Goal: Find specific page/section: Find specific page/section

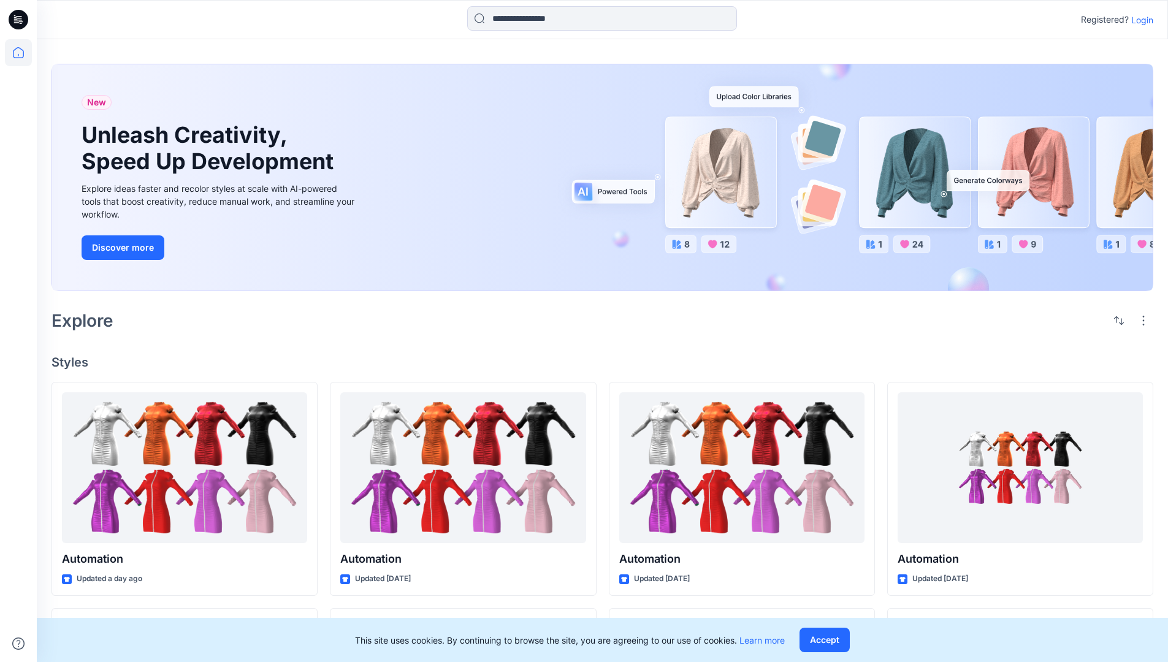
click at [1139, 20] on p "Login" at bounding box center [1142, 19] width 22 height 13
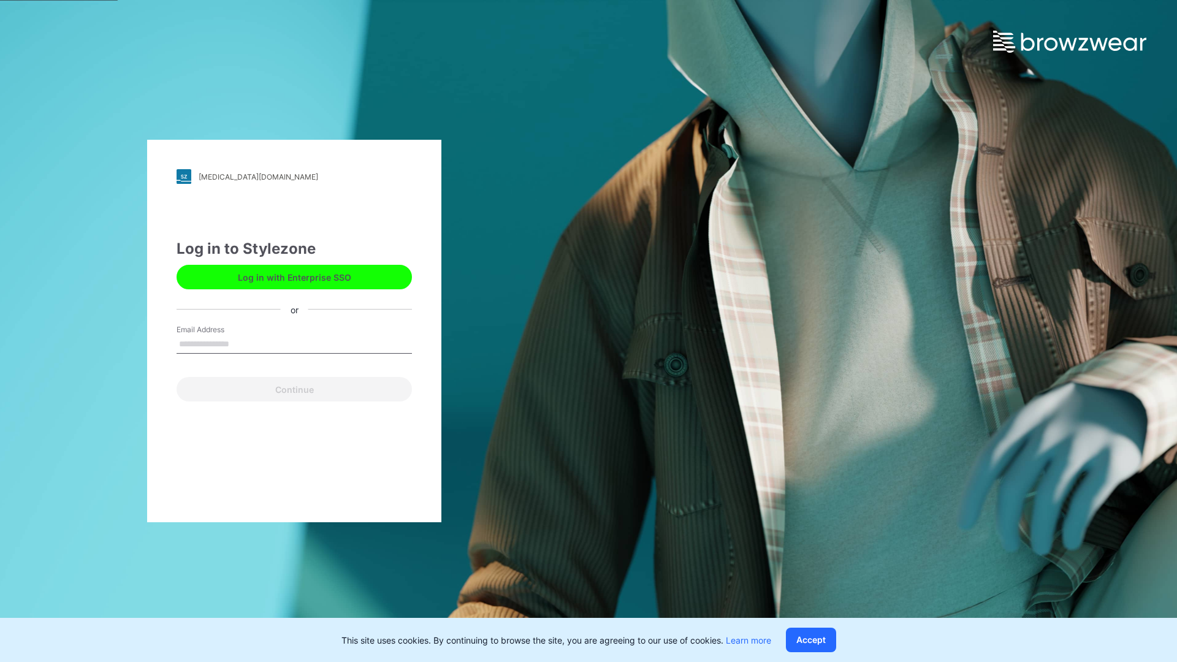
click at [242, 343] on input "Email Address" at bounding box center [294, 344] width 235 height 18
type input "**********"
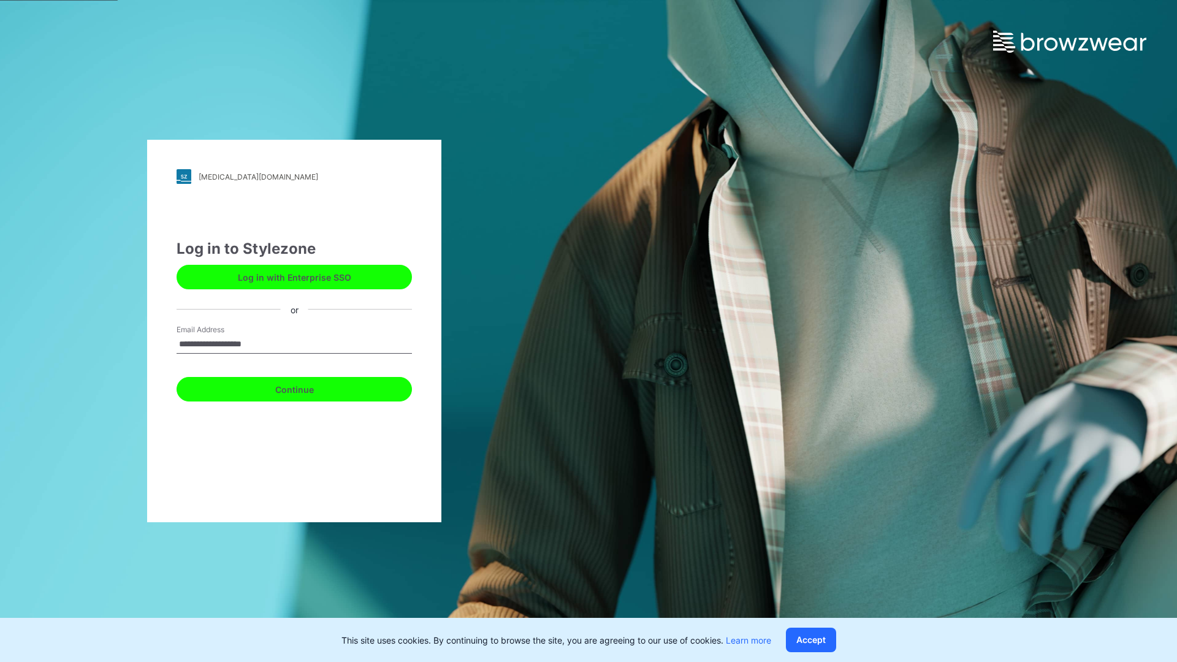
click at [308, 387] on button "Continue" at bounding box center [294, 389] width 235 height 25
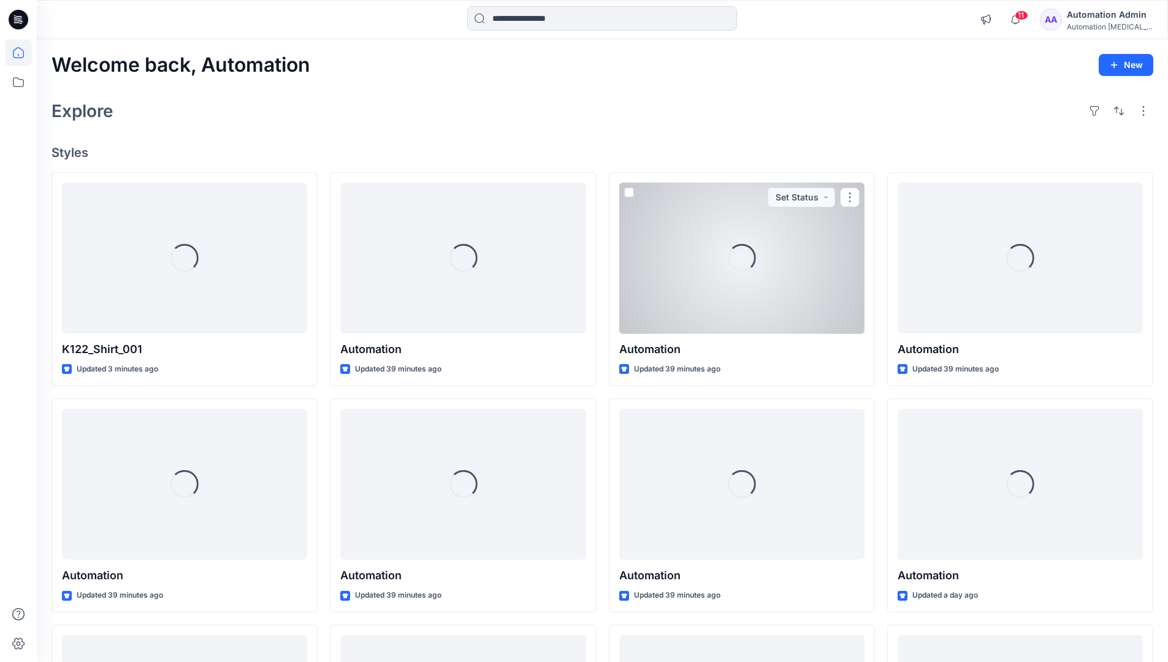
click at [23, 53] on icon at bounding box center [18, 52] width 11 height 11
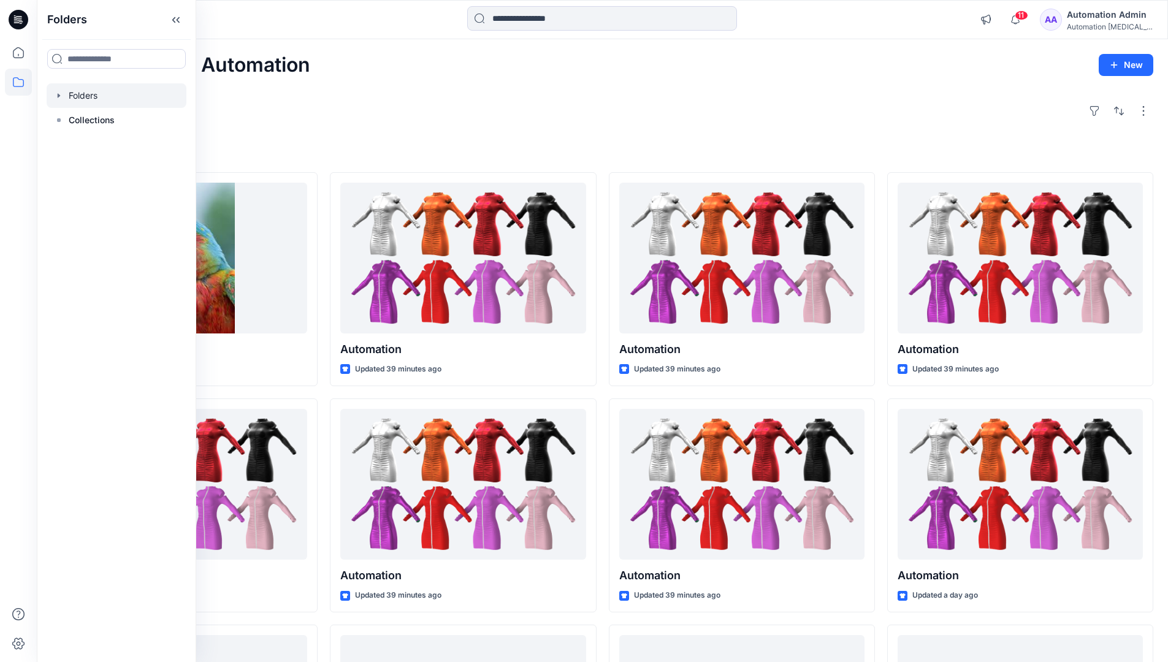
click at [87, 97] on div at bounding box center [117, 95] width 140 height 25
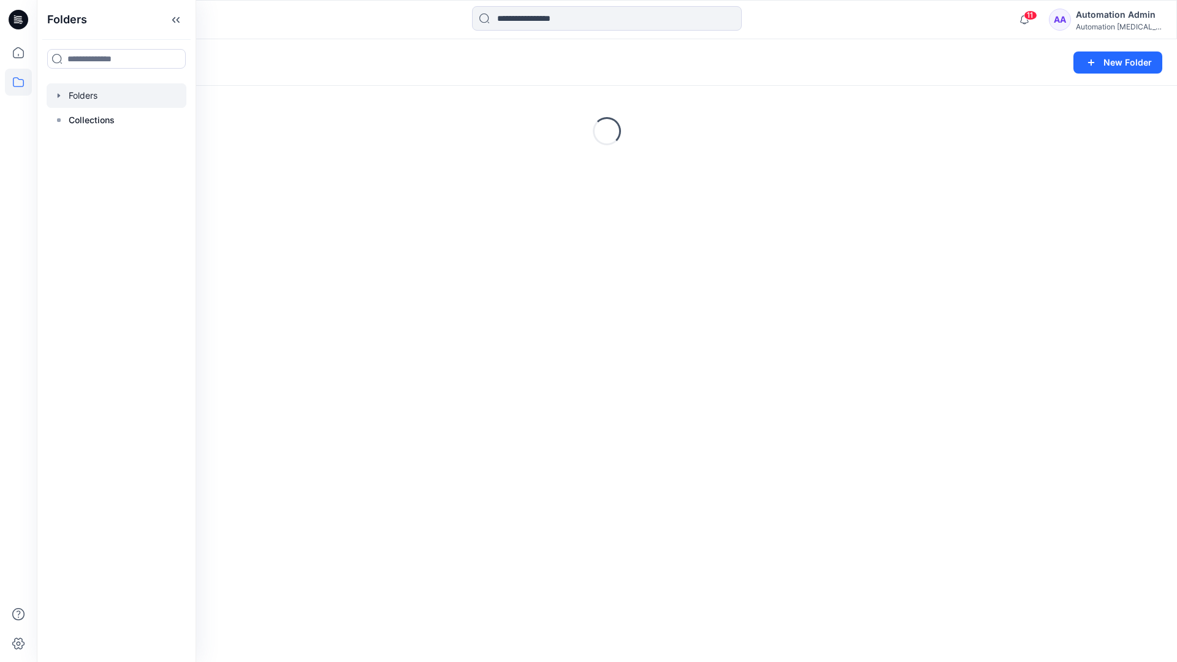
click at [482, 352] on div "Folders New Folder Loading..." at bounding box center [607, 350] width 1140 height 623
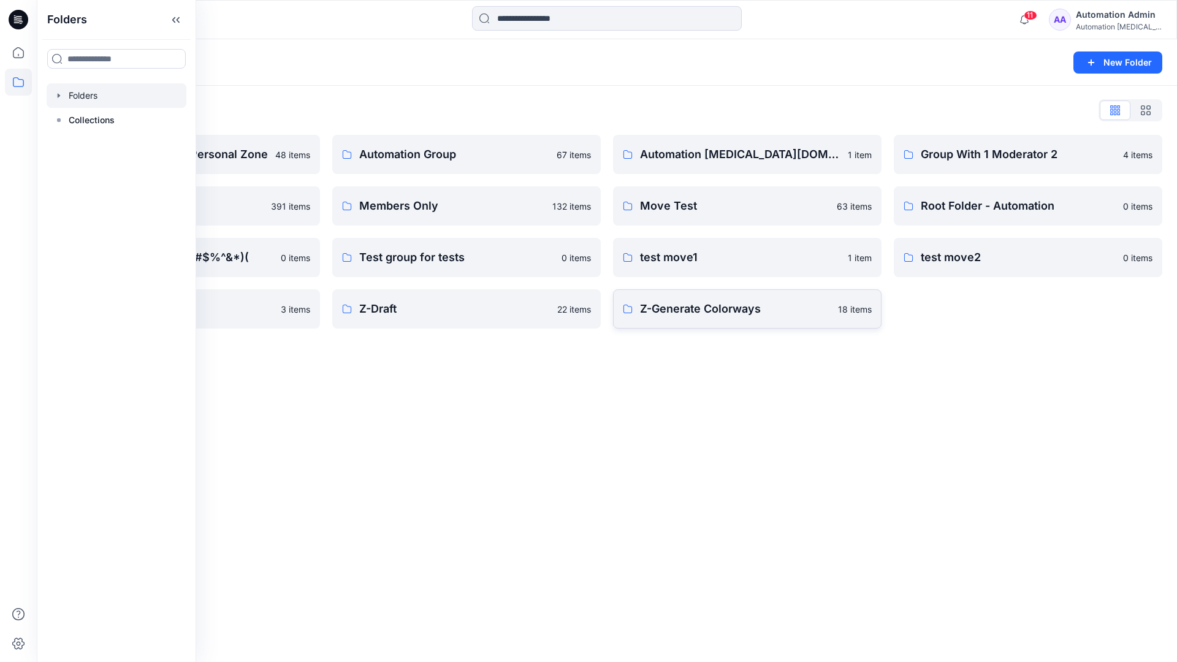
click at [690, 316] on p "Z-Generate Colorways" at bounding box center [735, 308] width 191 height 17
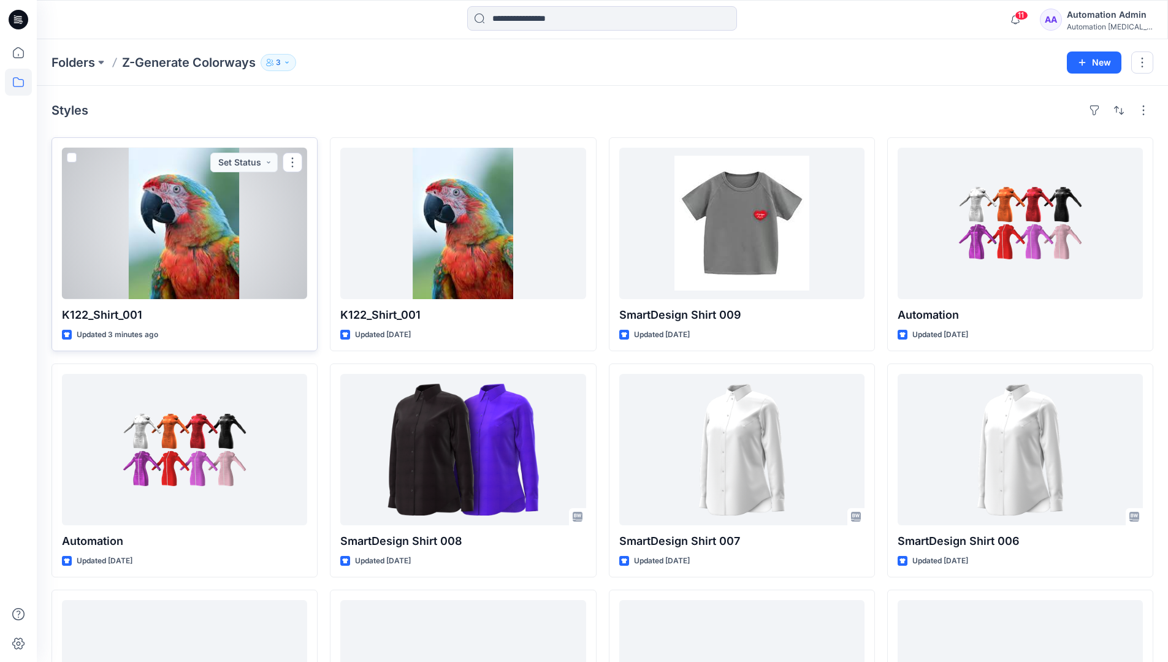
click at [72, 160] on span at bounding box center [72, 158] width 10 height 10
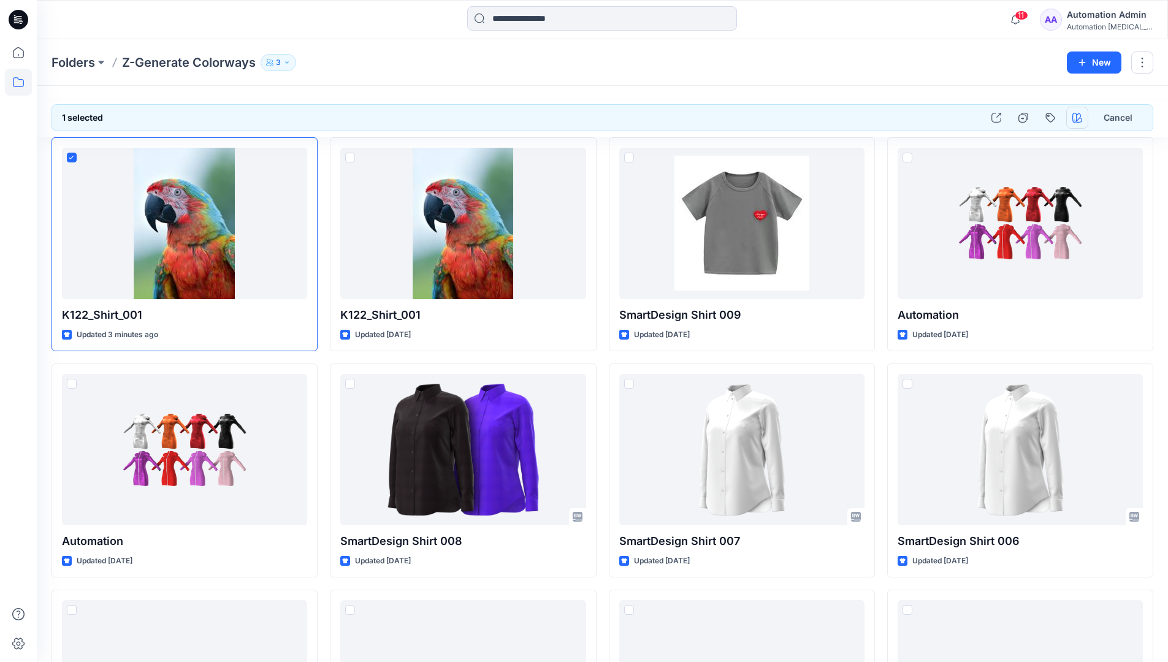
click at [1074, 119] on icon "button" at bounding box center [1077, 118] width 10 height 10
